Goal: Task Accomplishment & Management: Use online tool/utility

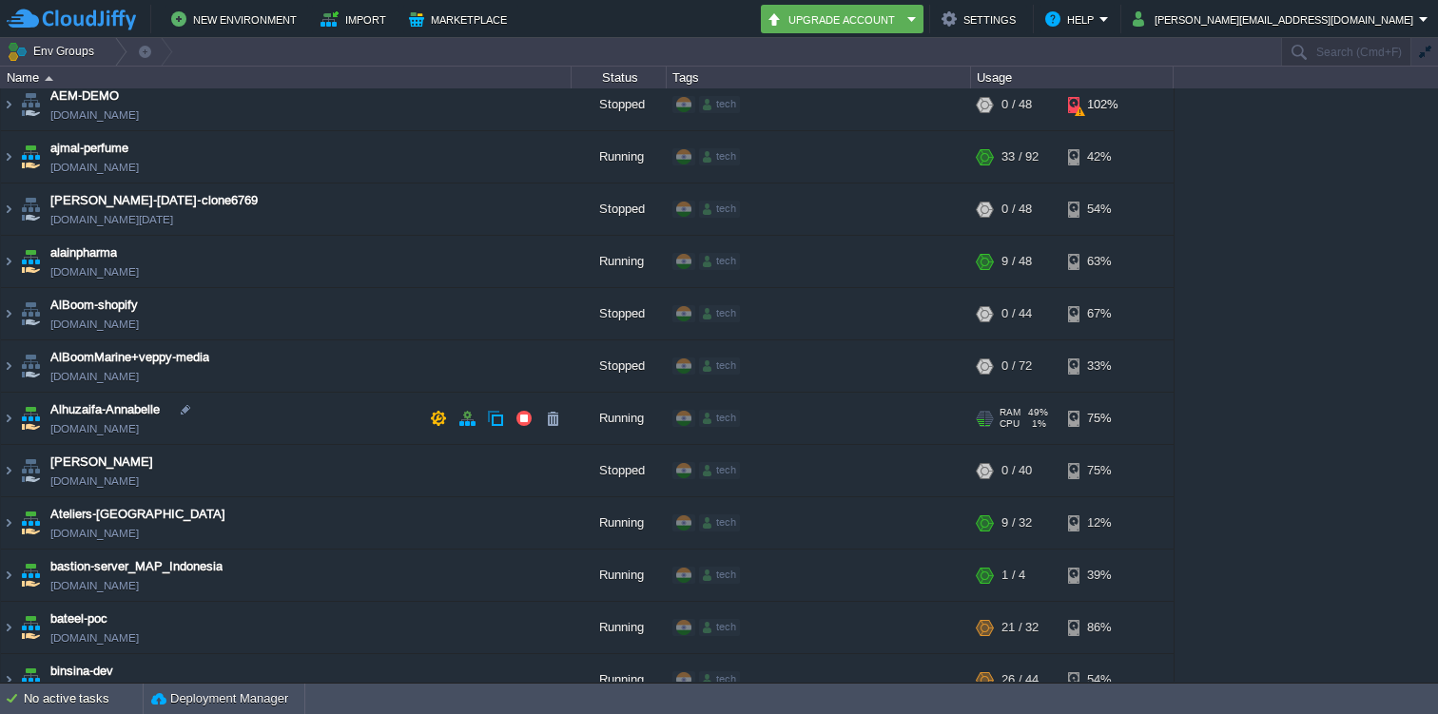
scroll to position [63, 0]
click at [7, 418] on img at bounding box center [8, 417] width 15 height 51
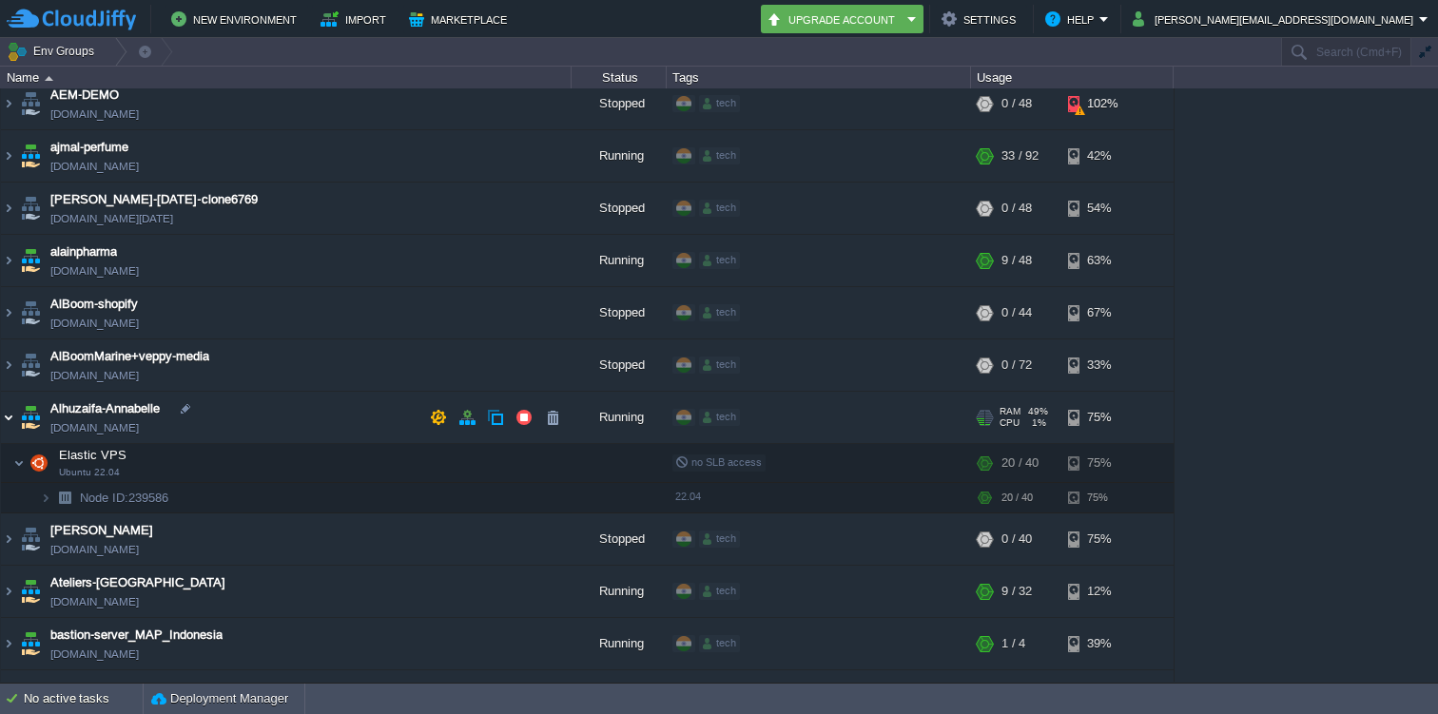
click at [8, 420] on img at bounding box center [8, 417] width 15 height 51
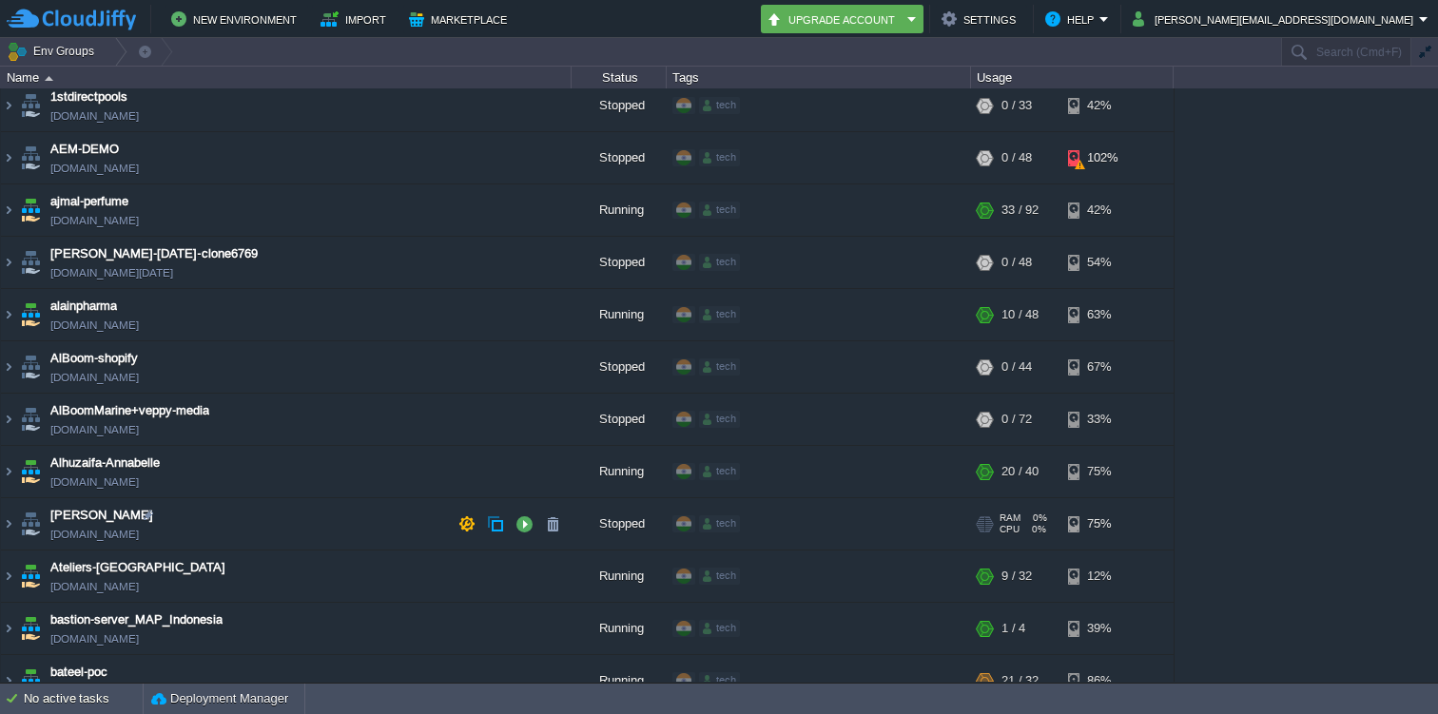
scroll to position [8, 0]
click at [6, 312] on img at bounding box center [8, 315] width 15 height 51
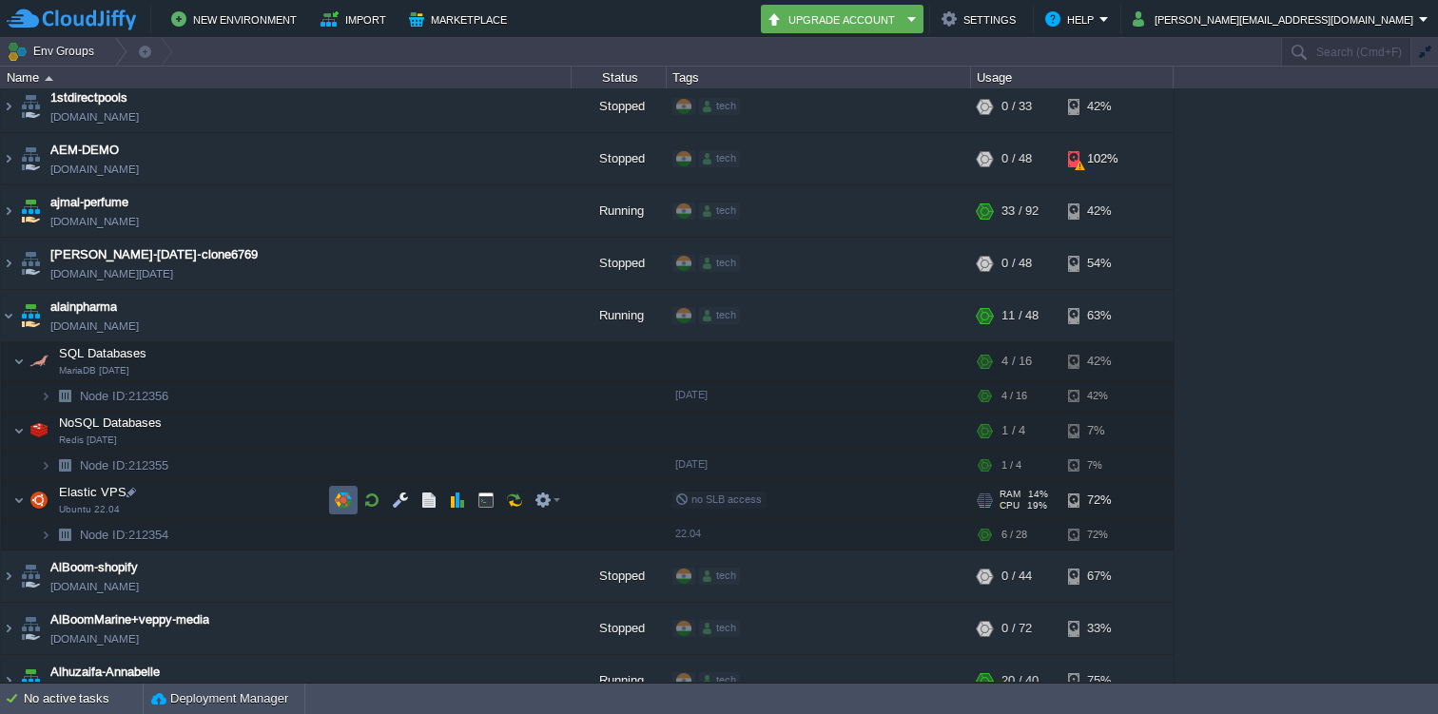
click at [340, 496] on button "button" at bounding box center [343, 500] width 17 height 17
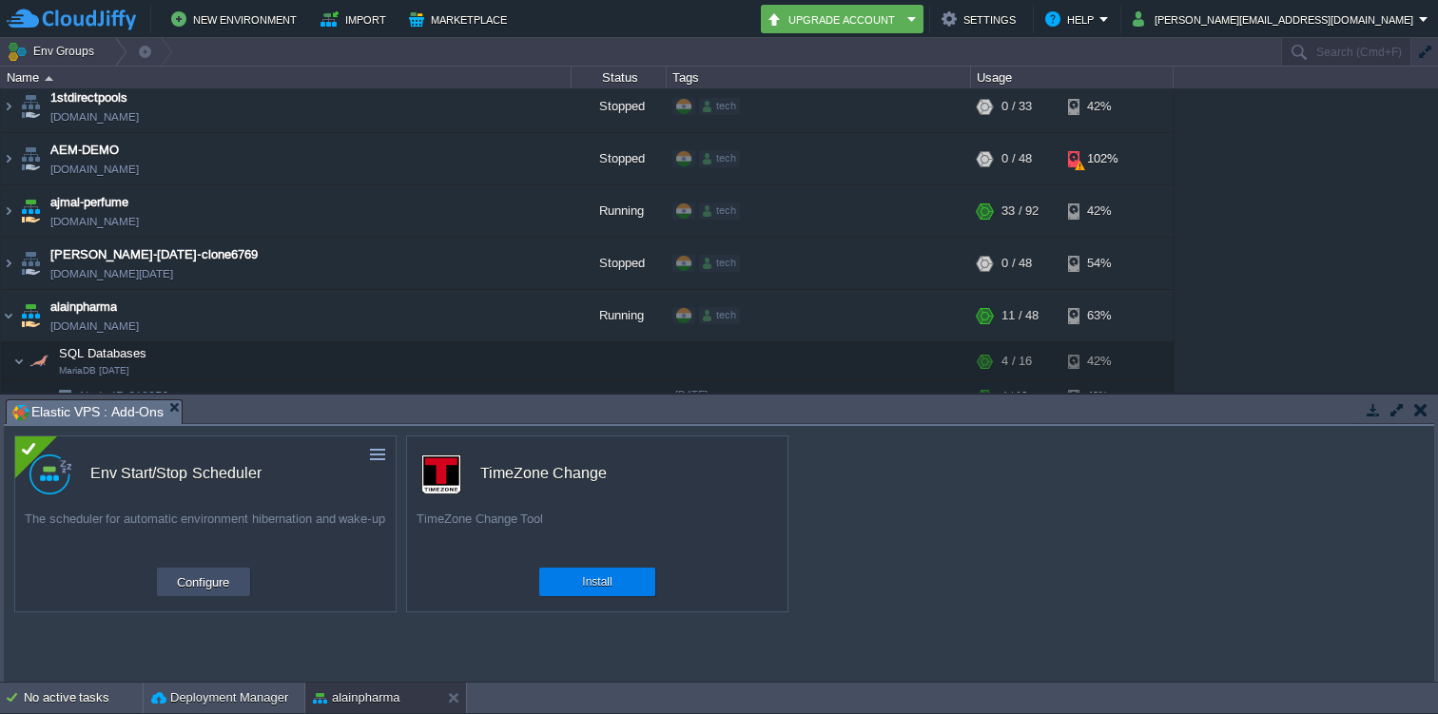
click at [212, 583] on button "Configure" at bounding box center [203, 582] width 64 height 23
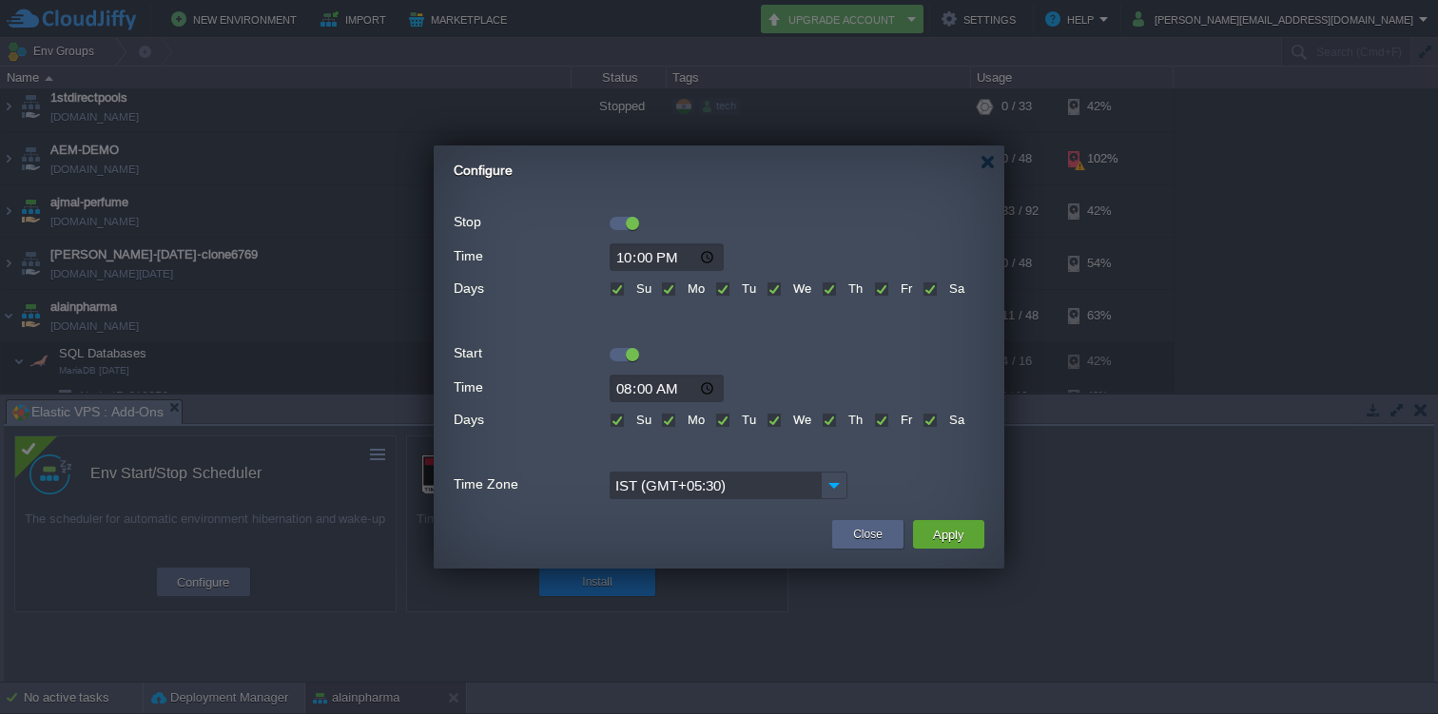
click at [618, 411] on div "Su" at bounding box center [631, 418] width 42 height 22
click at [616, 428] on div "Su" at bounding box center [631, 418] width 42 height 22
click at [632, 424] on label "Su" at bounding box center [642, 420] width 20 height 14
click at [616, 424] on input "Su" at bounding box center [616, 422] width 12 height 12
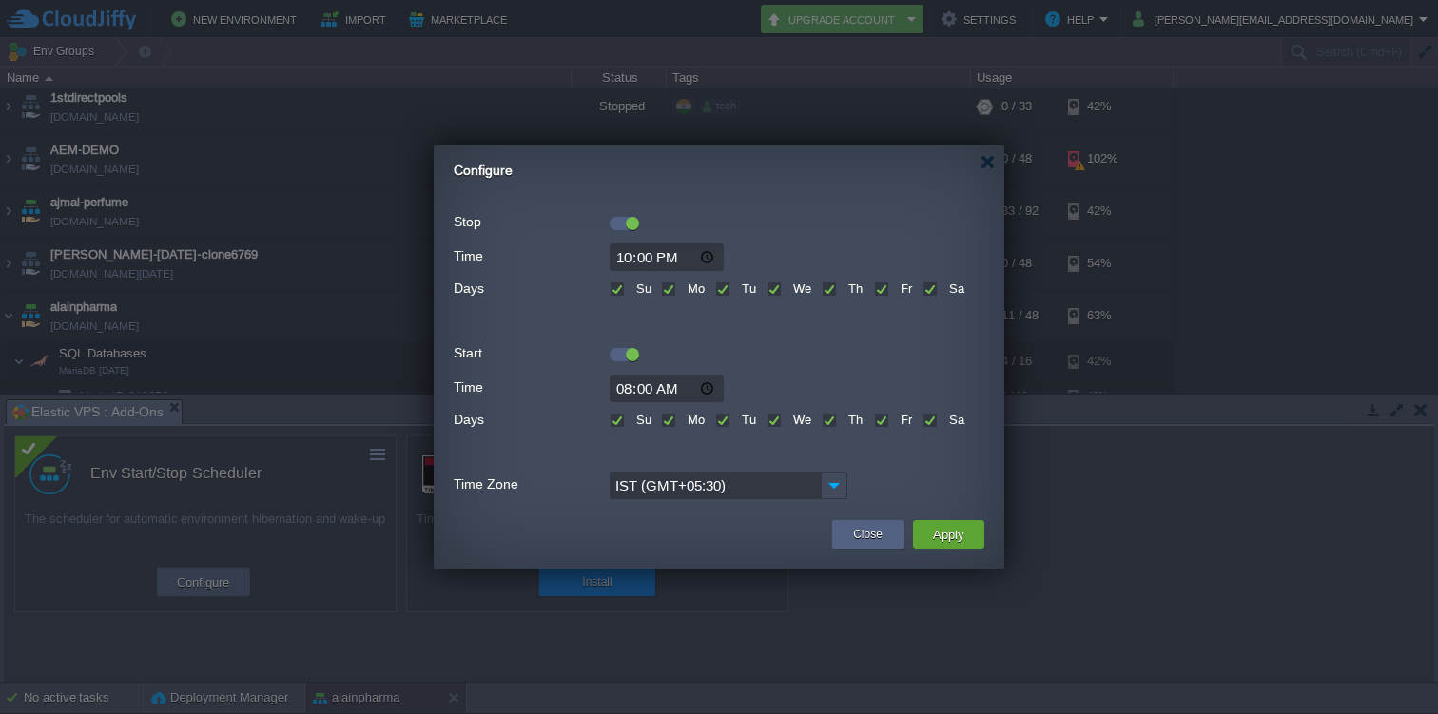
checkbox input "false"
click at [944, 420] on label "Sa" at bounding box center [954, 420] width 20 height 14
click at [930, 420] on input "Sa" at bounding box center [929, 422] width 12 height 12
checkbox input "false"
click at [964, 532] on button "Apply" at bounding box center [948, 534] width 43 height 23
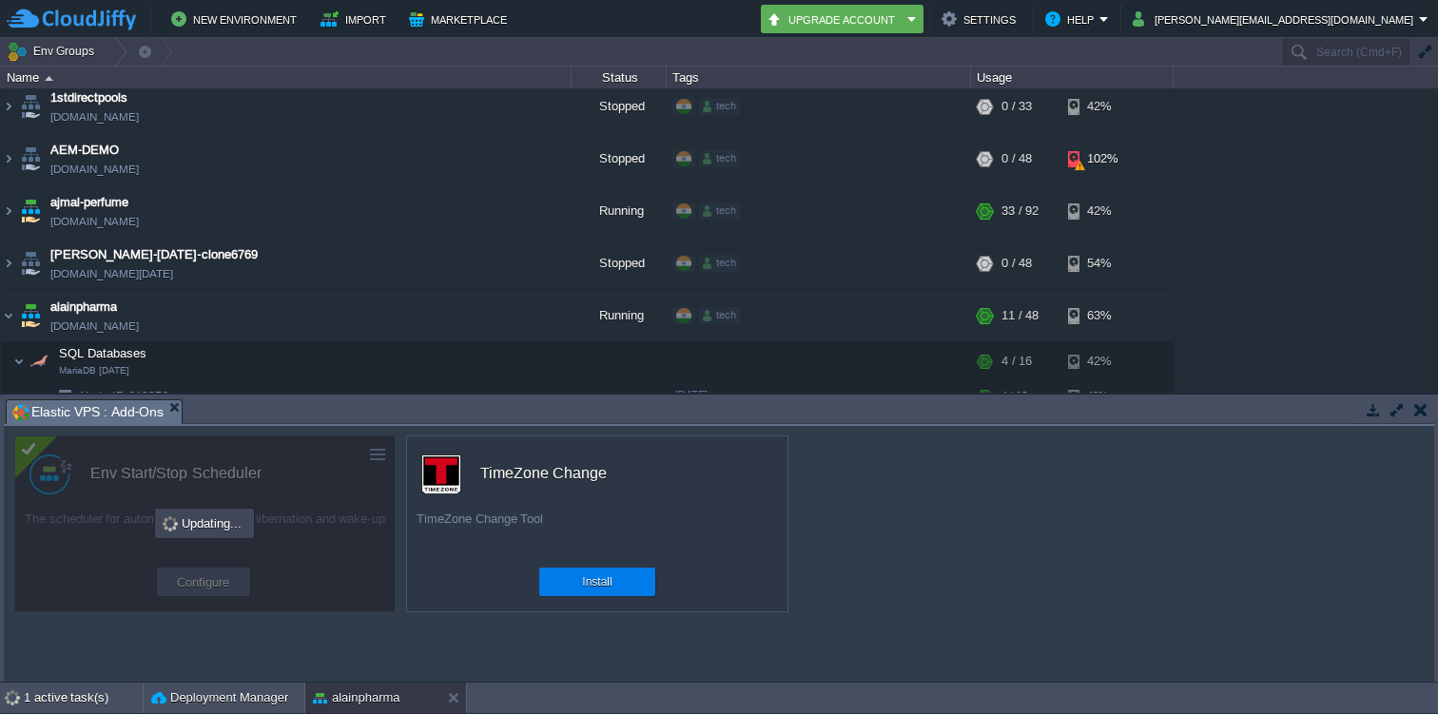
click at [1288, 343] on div "1stdirectpools [DOMAIN_NAME] Stopped tech + Add to Env Group RAM 0% CPU 0% 0 / …" at bounding box center [719, 240] width 1438 height 304
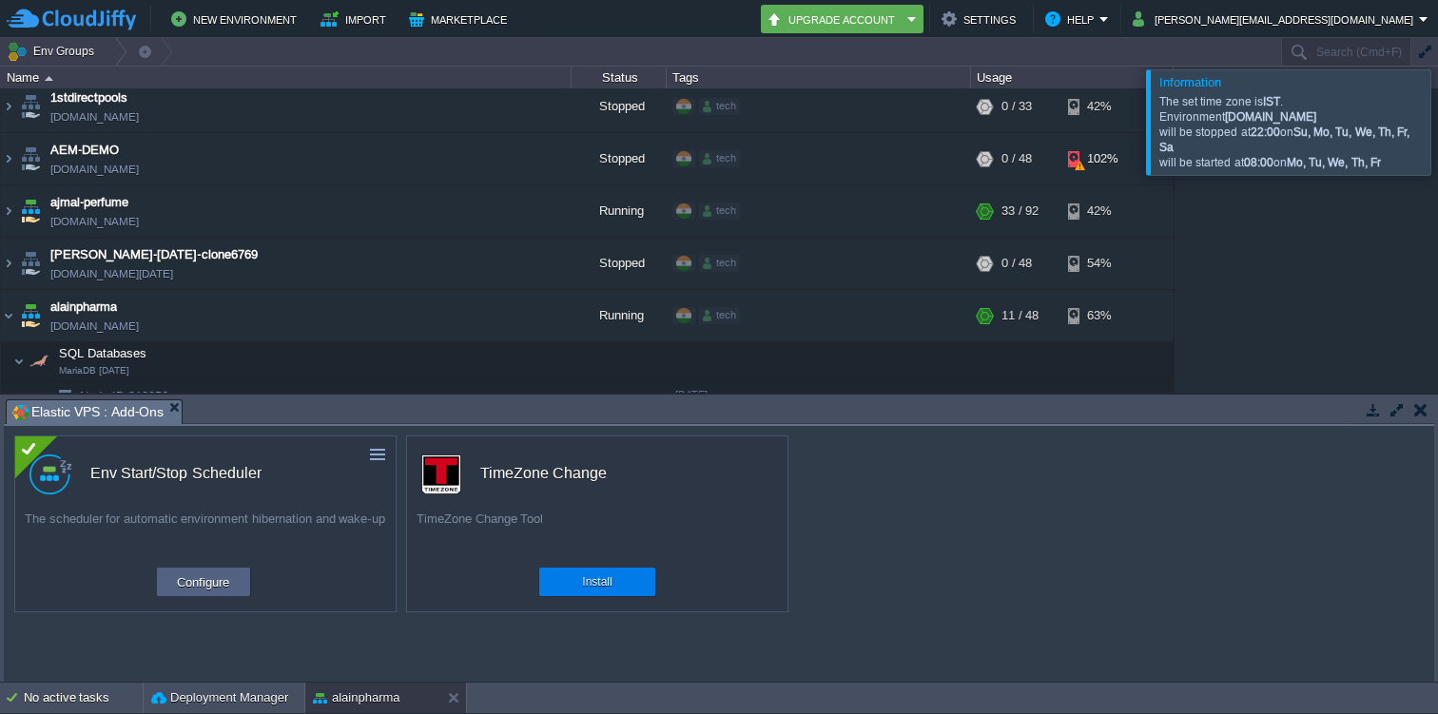
click at [1419, 400] on td at bounding box center [1421, 410] width 24 height 23
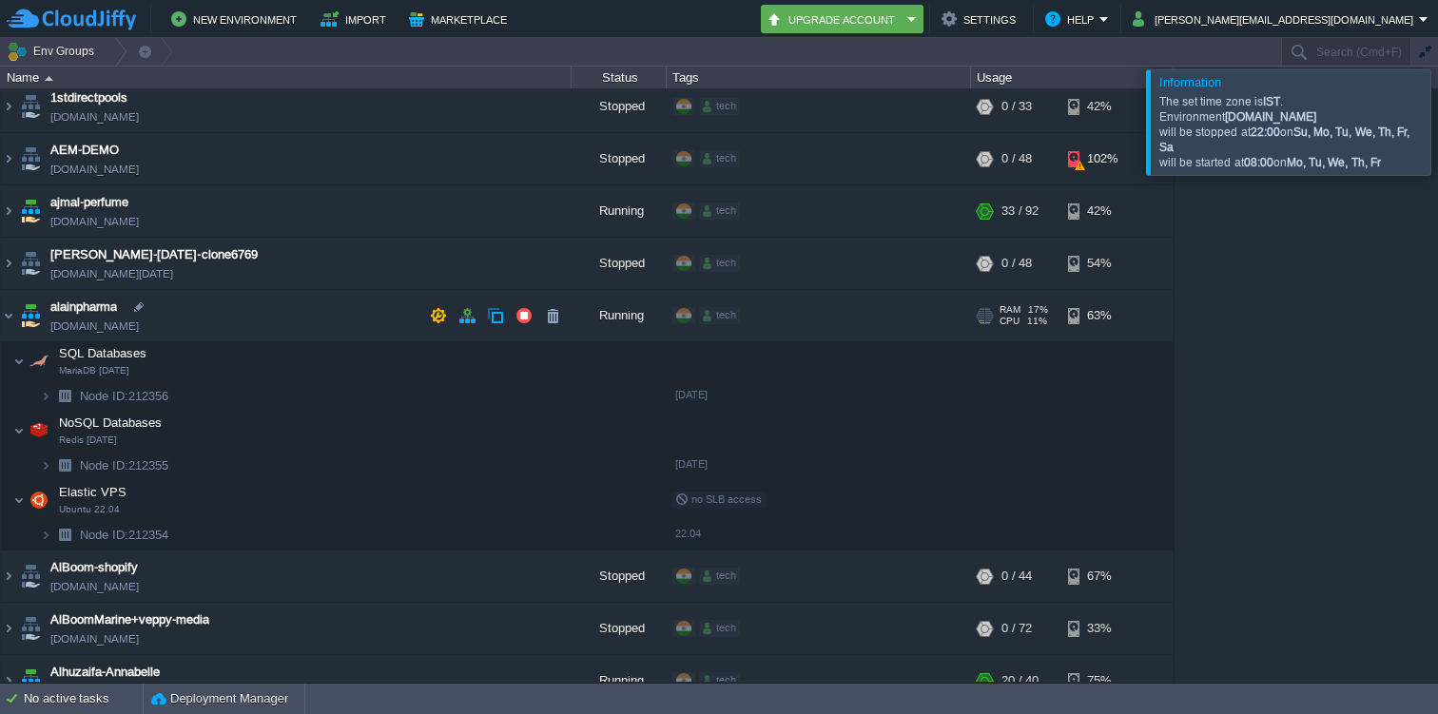
click at [15, 315] on img at bounding box center [8, 315] width 15 height 51
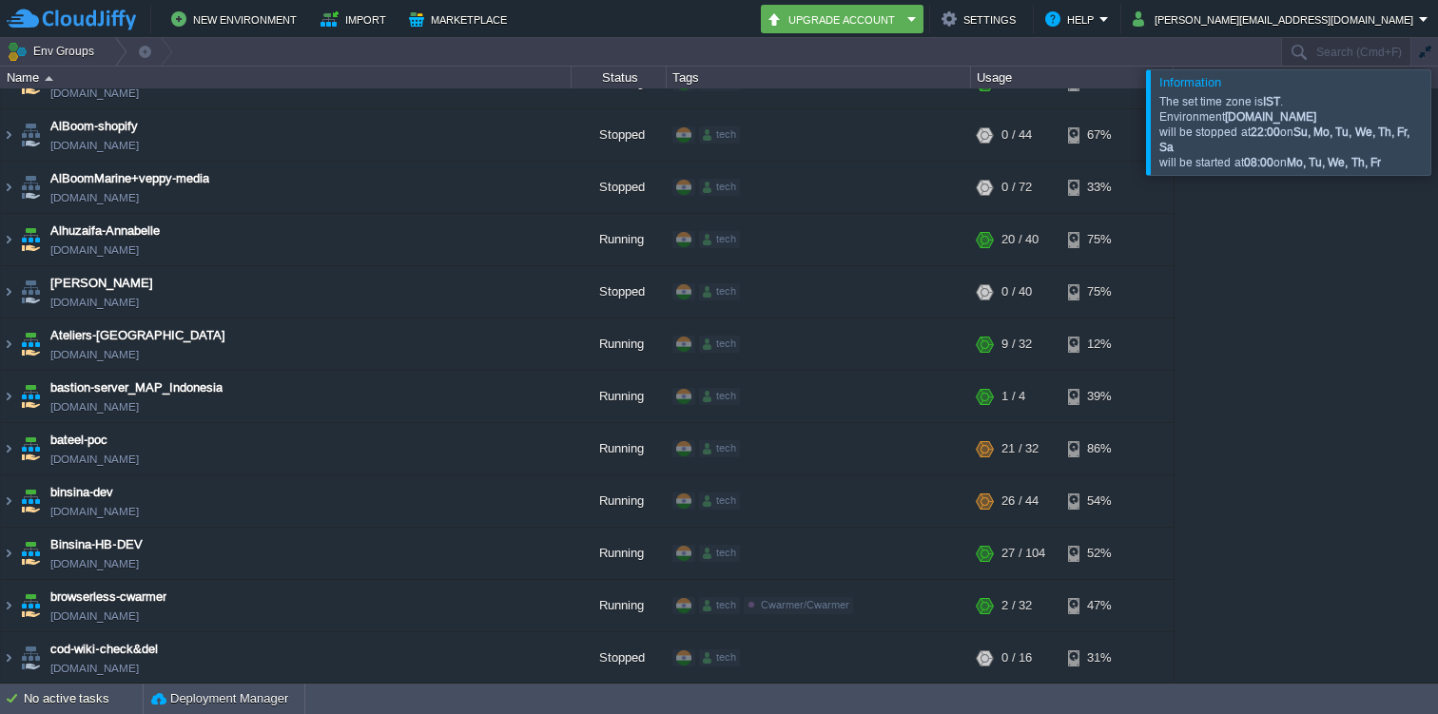
scroll to position [0, 0]
